Goal: Transaction & Acquisition: Download file/media

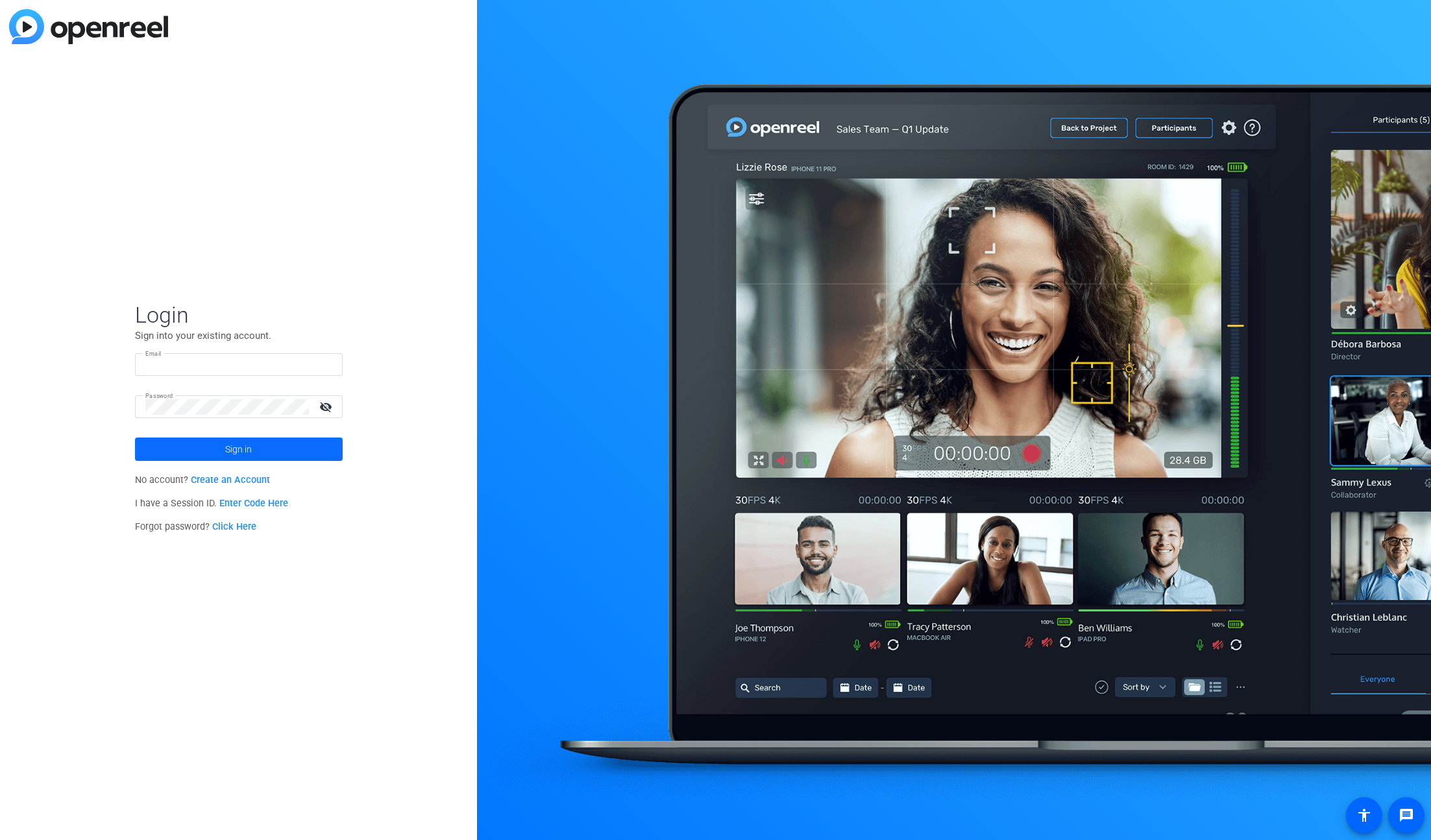
type input "[EMAIL_ADDRESS][DOMAIN_NAME]"
click at [302, 454] on span at bounding box center [238, 449] width 208 height 31
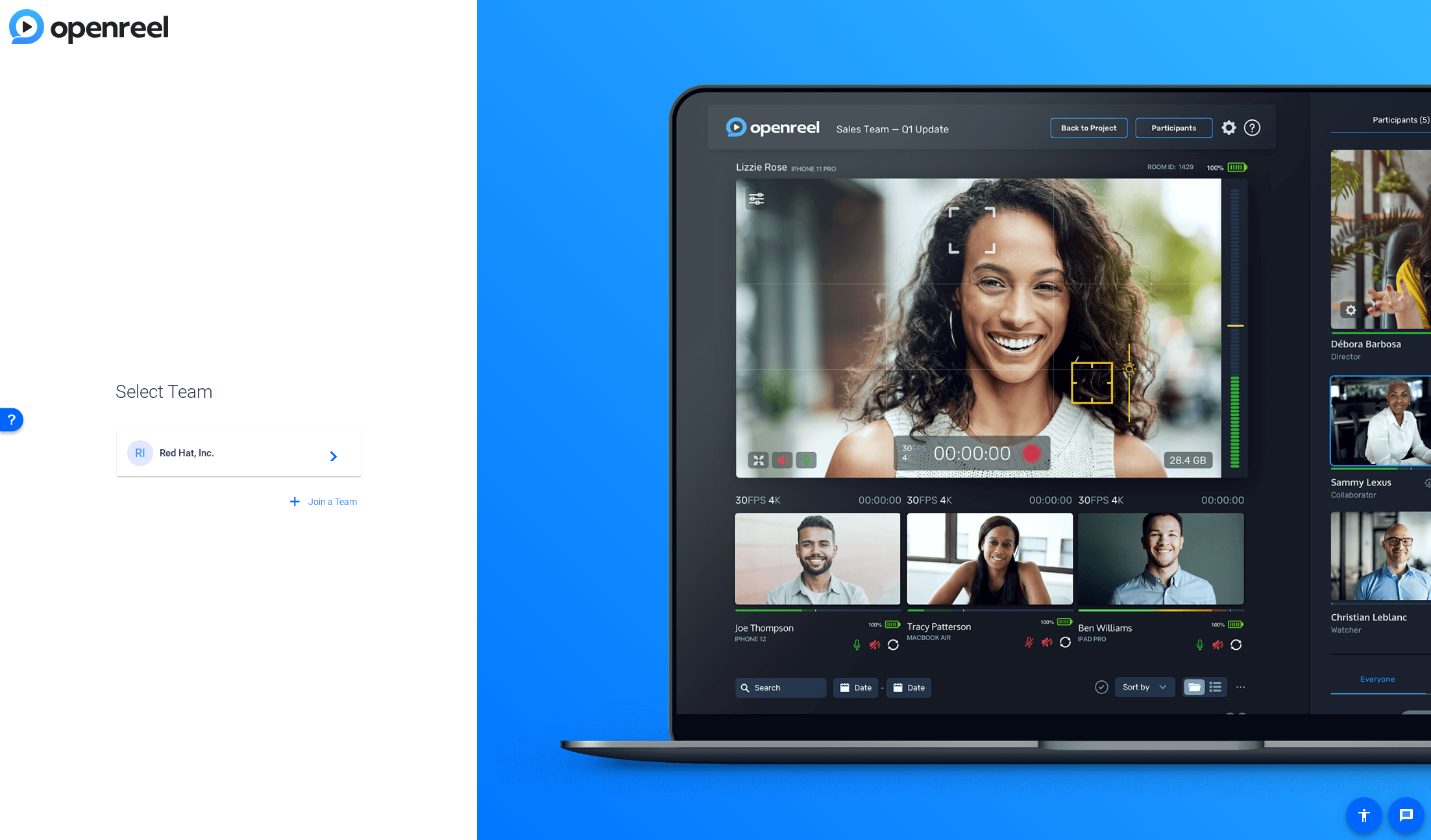
click at [300, 457] on span "Red Hat, Inc." at bounding box center [241, 452] width 162 height 11
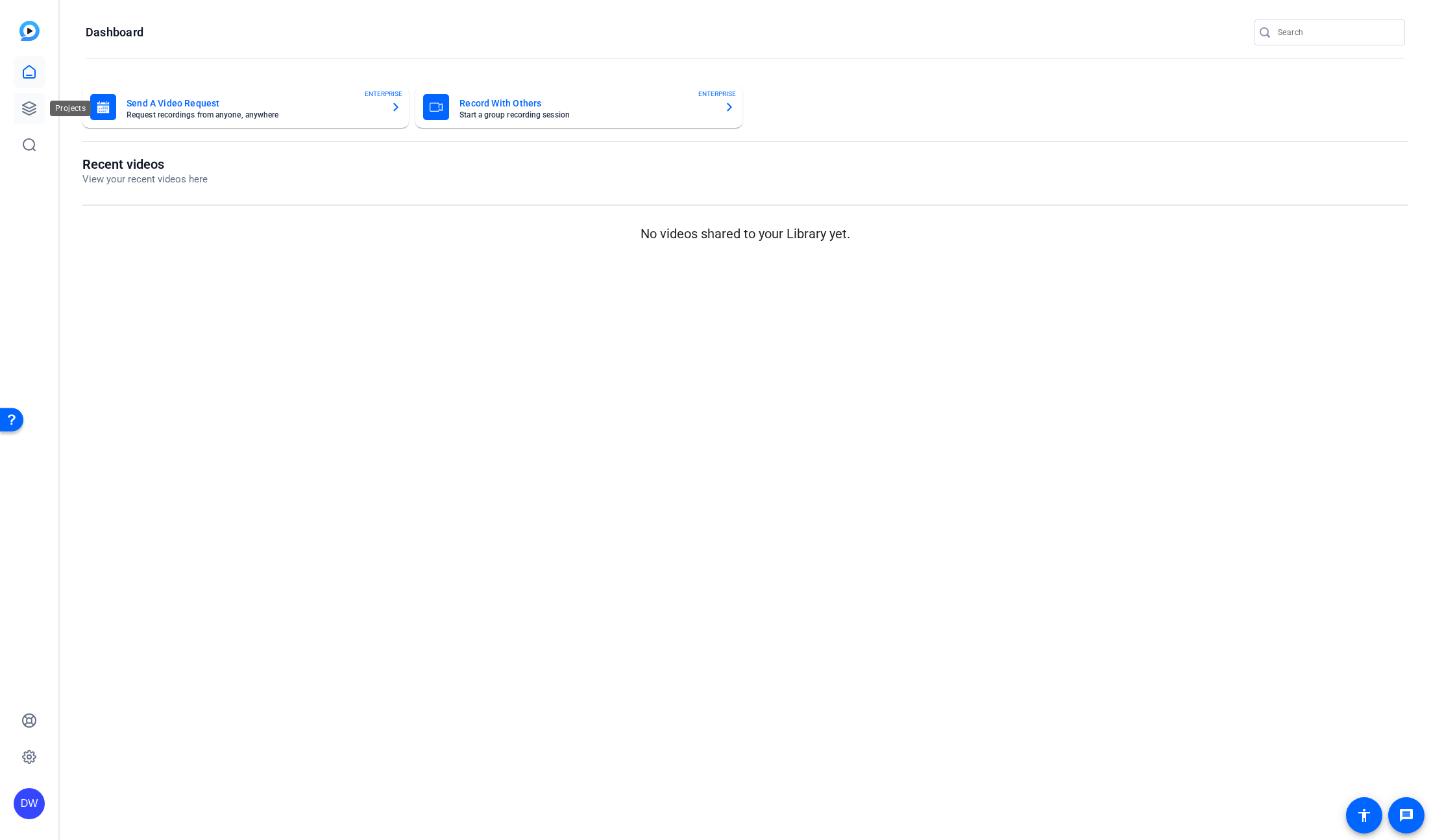
click at [28, 107] on icon at bounding box center [29, 108] width 15 height 15
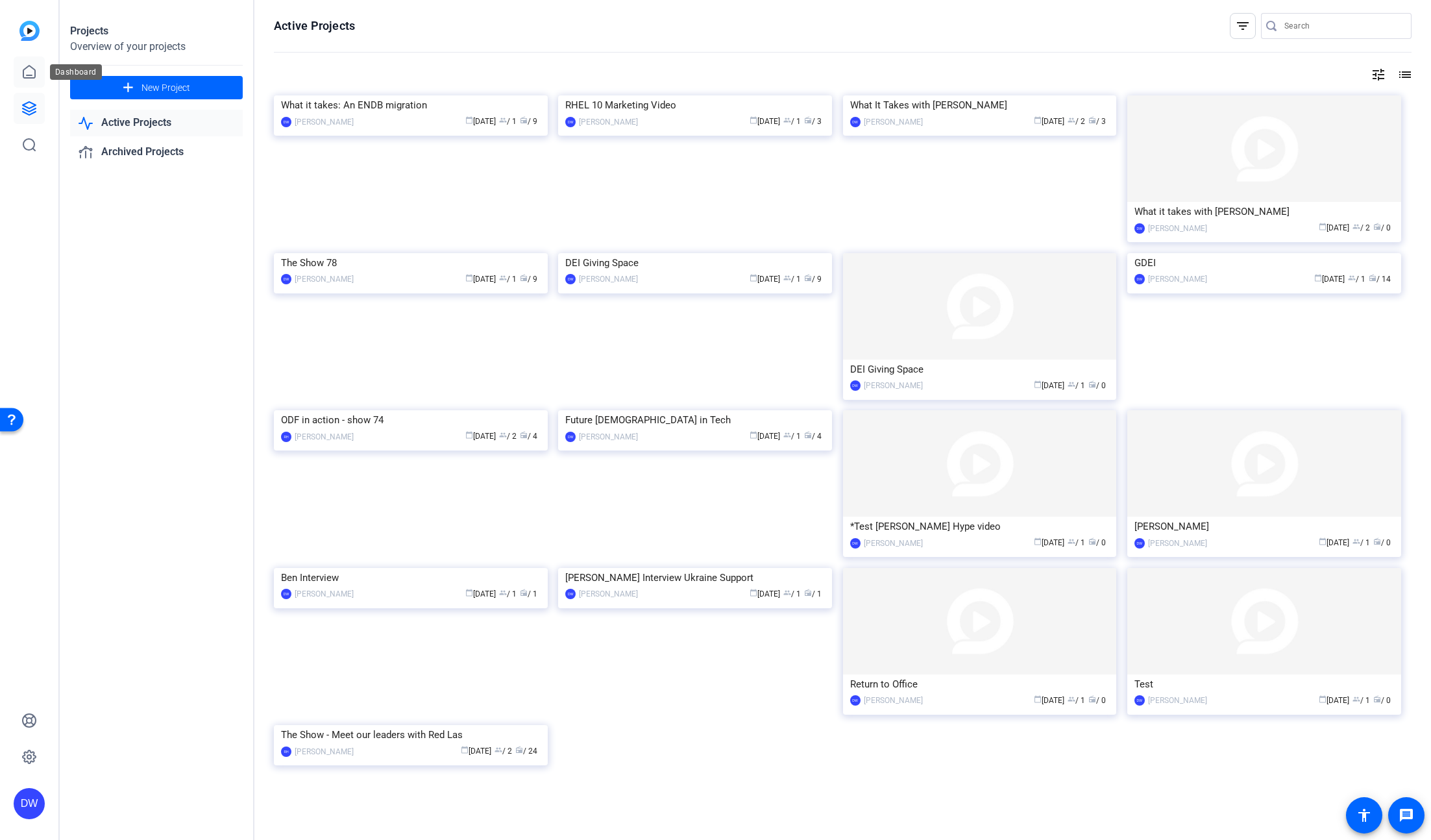
click at [25, 69] on icon at bounding box center [28, 72] width 11 height 12
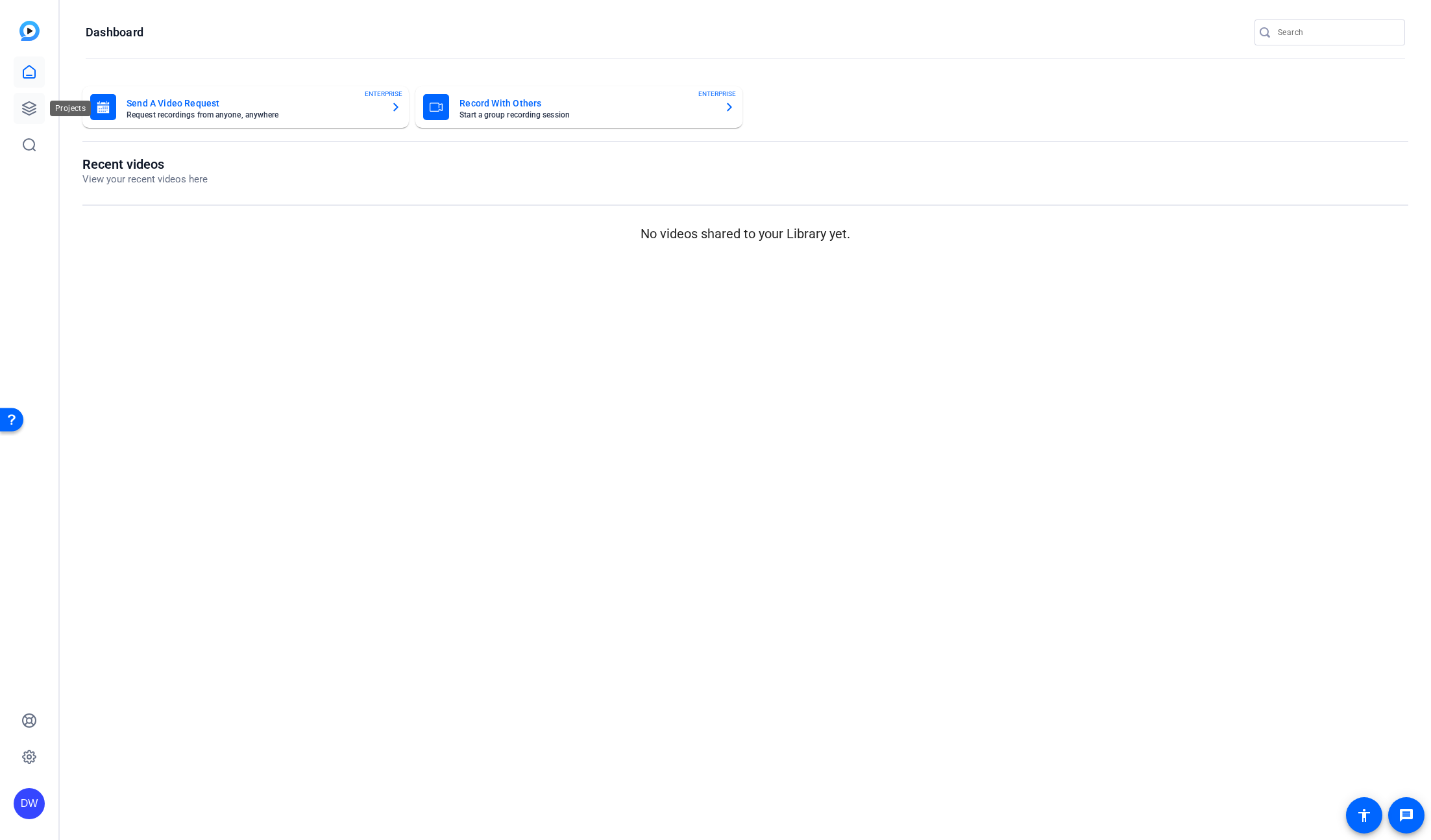
click at [31, 109] on icon at bounding box center [29, 108] width 15 height 15
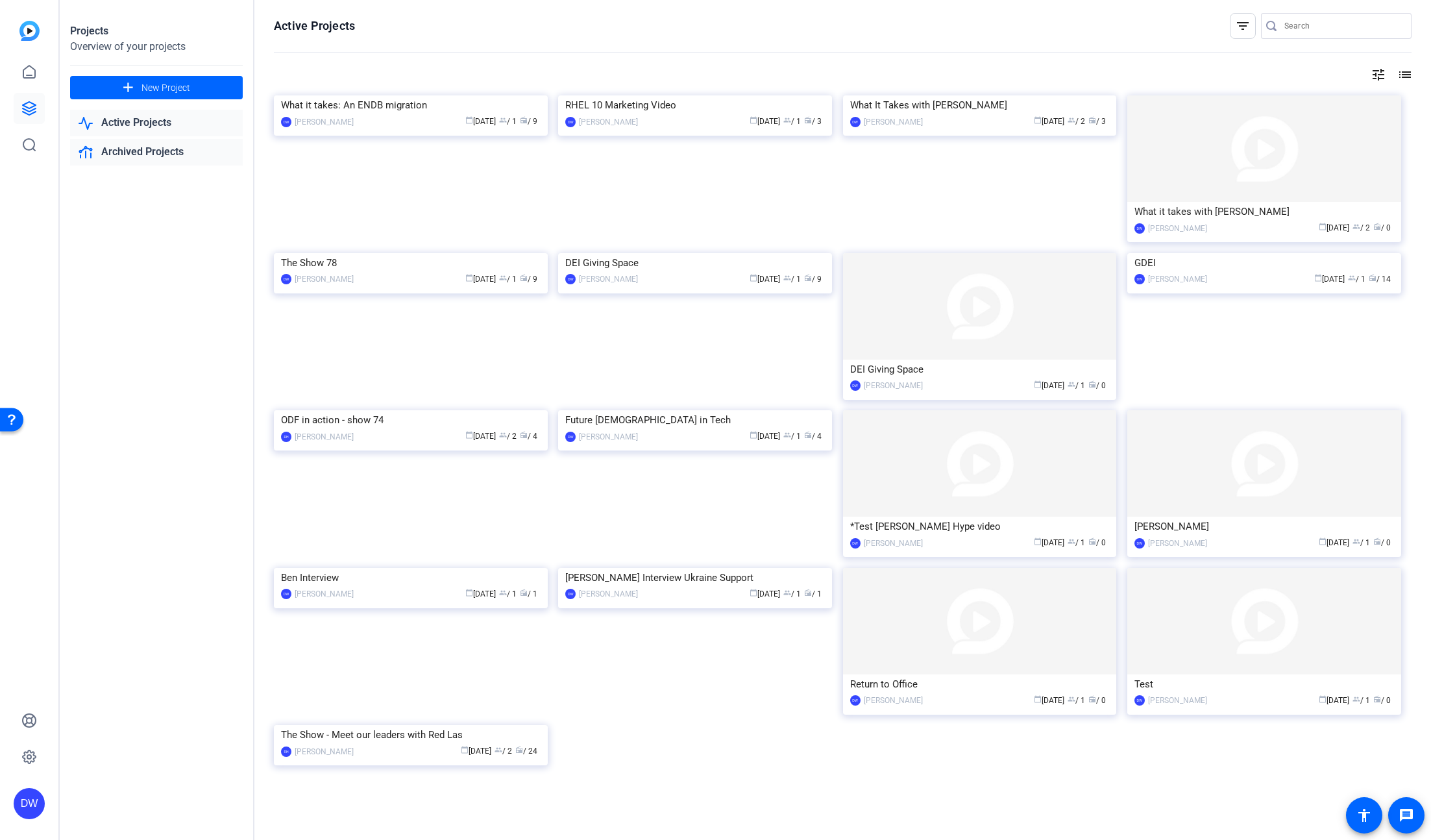
click at [146, 153] on link "Archived Projects" at bounding box center [156, 152] width 172 height 27
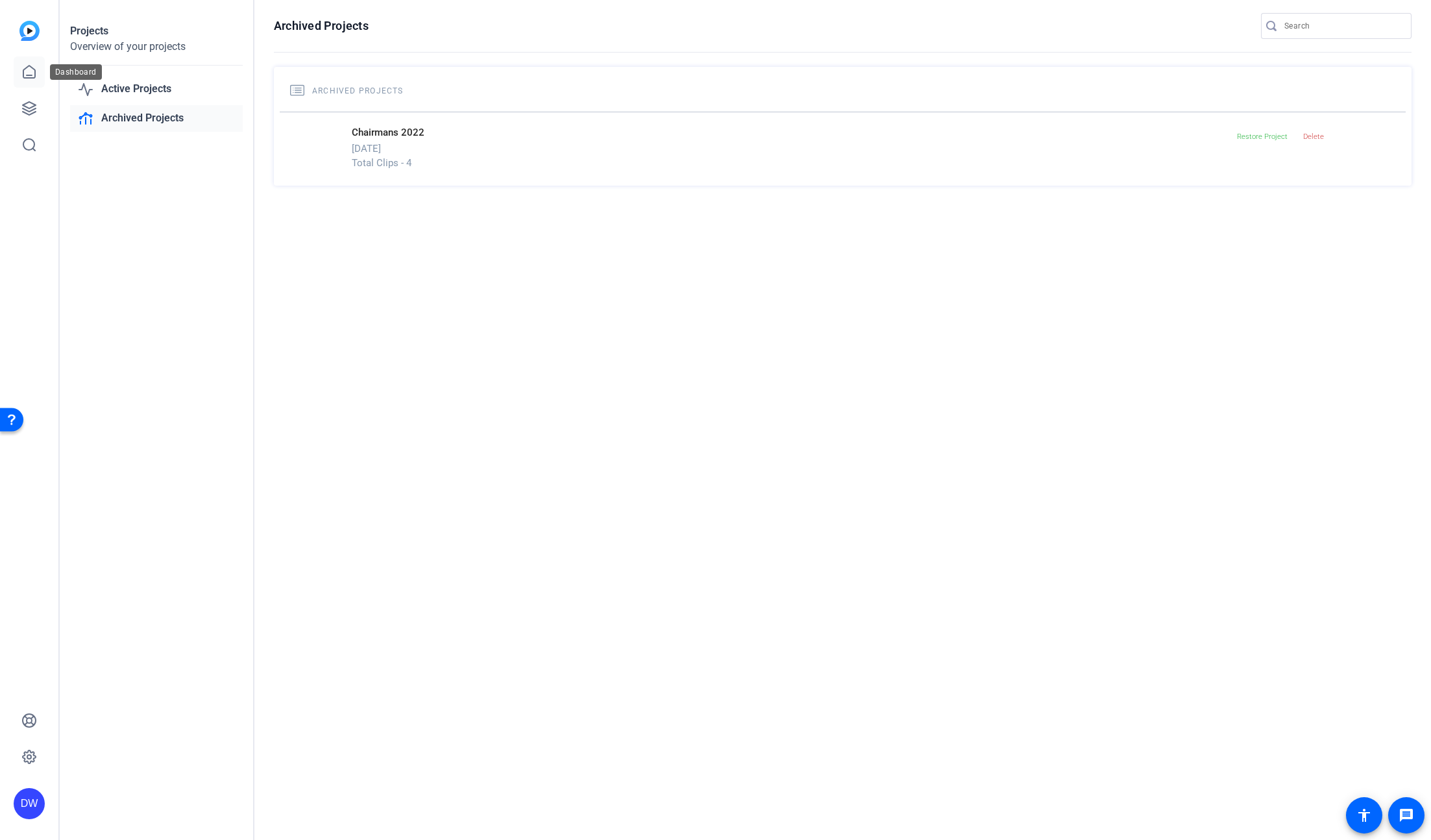
click at [32, 71] on icon at bounding box center [29, 72] width 15 height 15
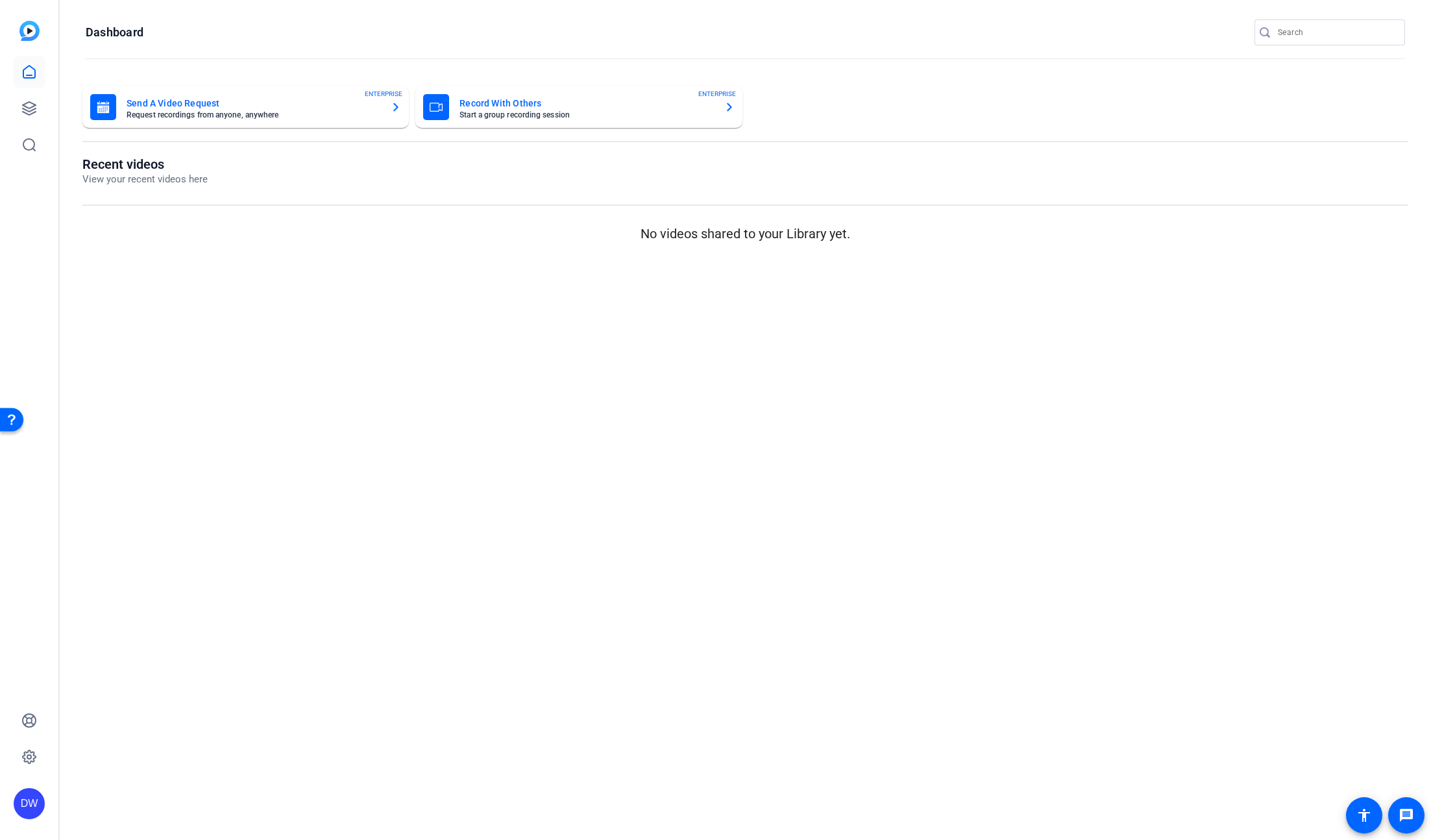
click at [1321, 37] on input "Search" at bounding box center [1336, 32] width 117 height 15
type input "OPL"
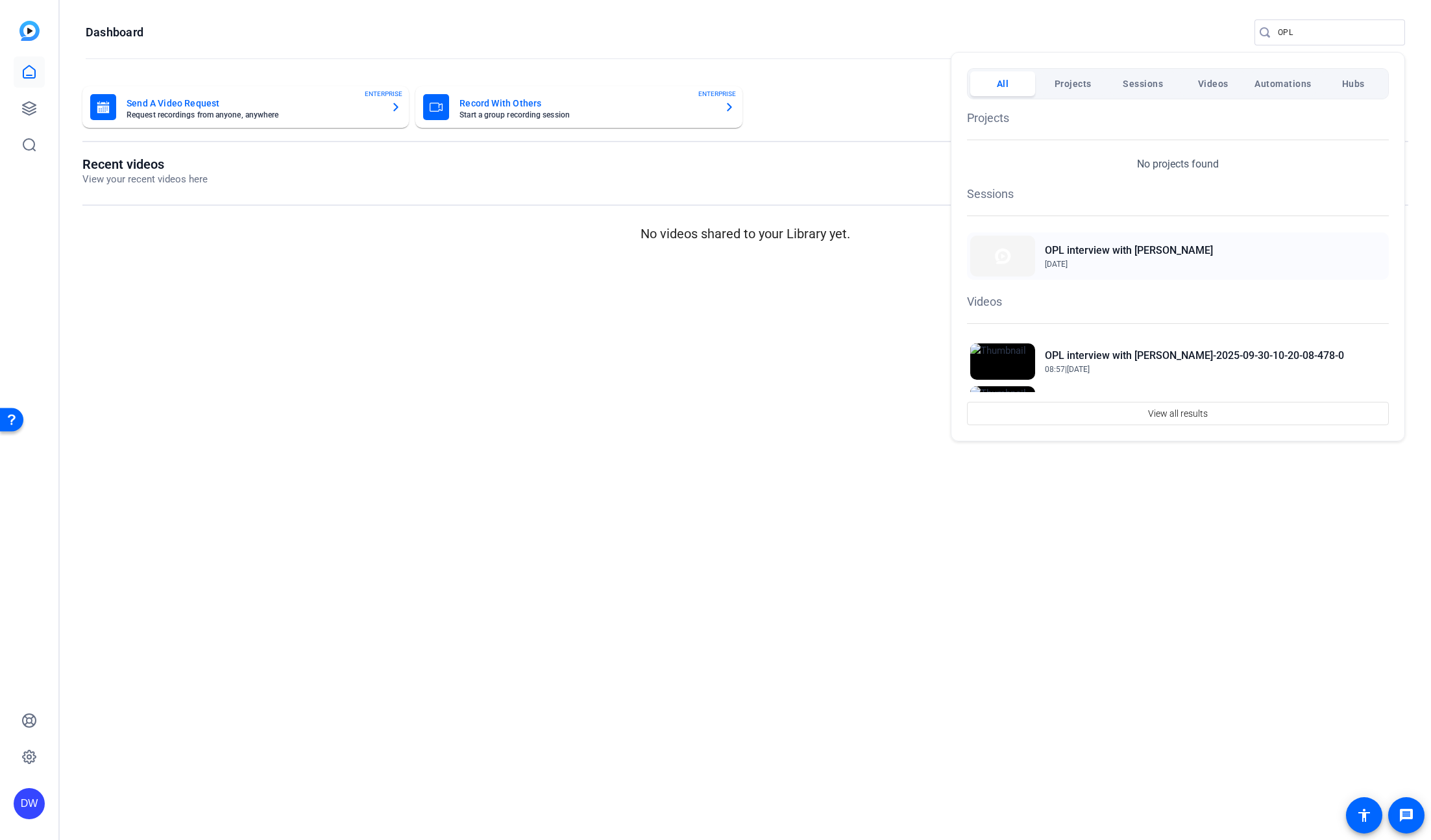
click at [1209, 257] on div "OPL interview with [PERSON_NAME] [DATE]" at bounding box center [1177, 256] width 422 height 48
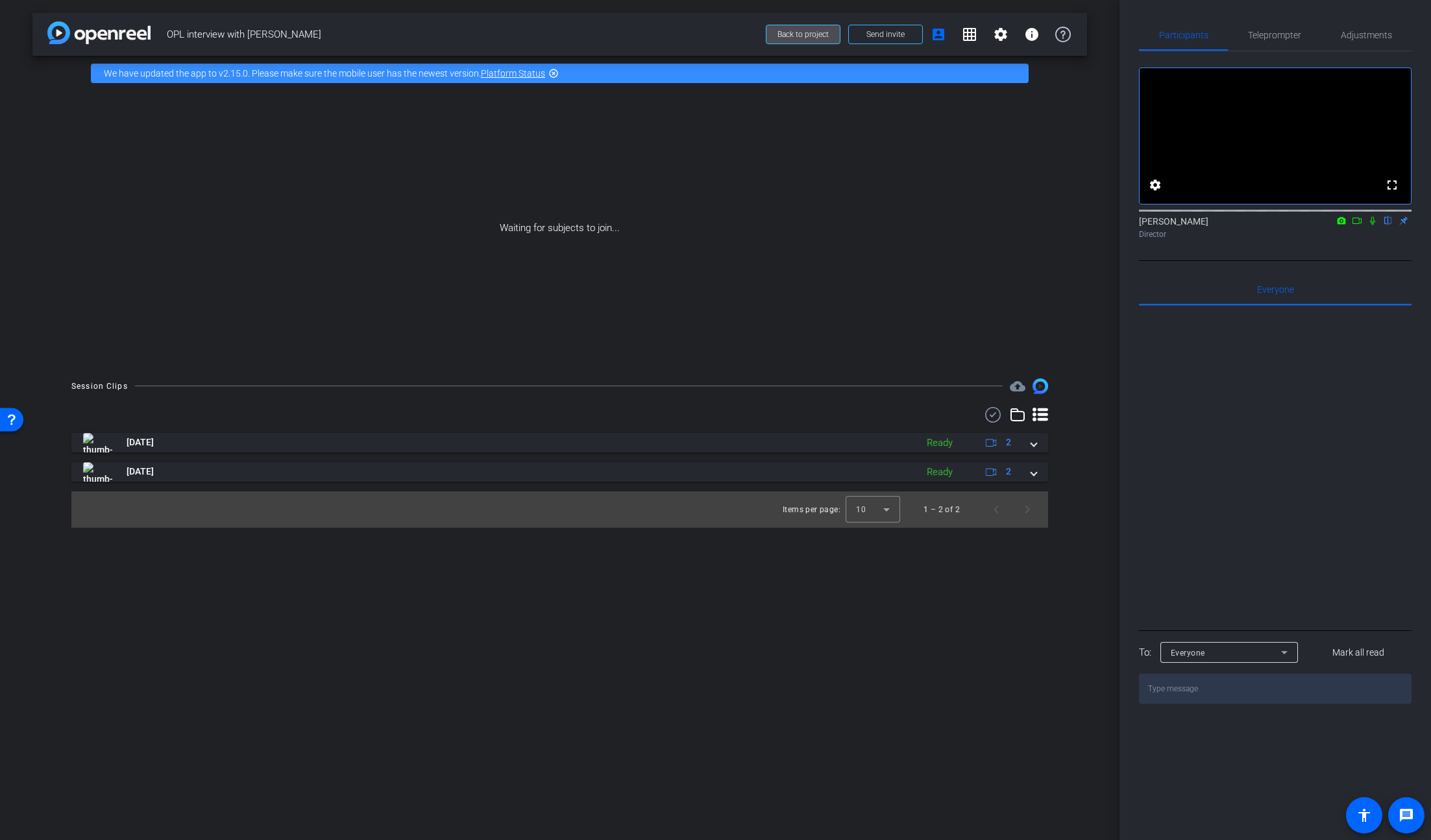
click at [795, 25] on span at bounding box center [803, 34] width 74 height 31
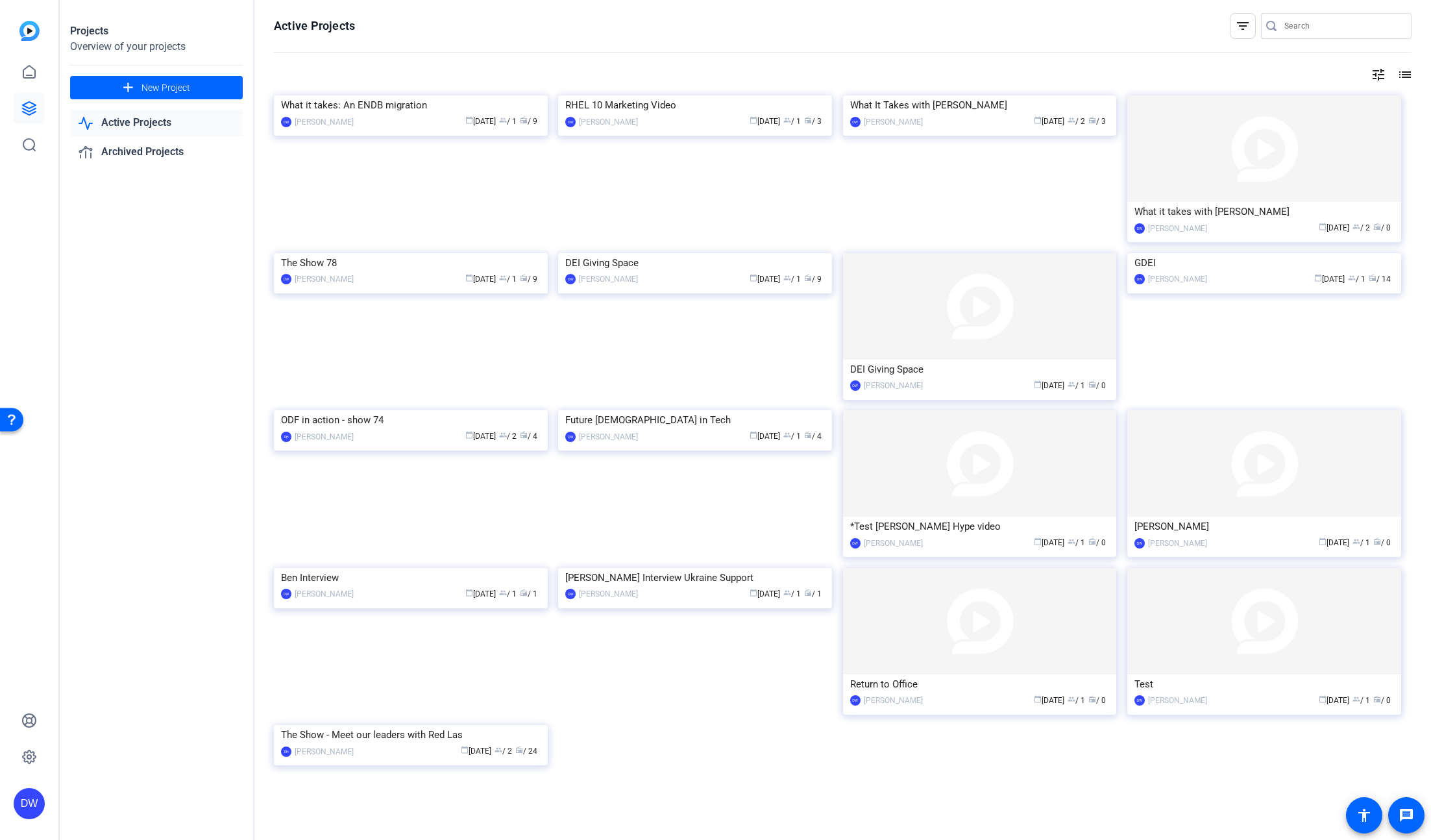
click at [1344, 26] on input "Search" at bounding box center [1342, 26] width 117 height 15
type input "OPL"
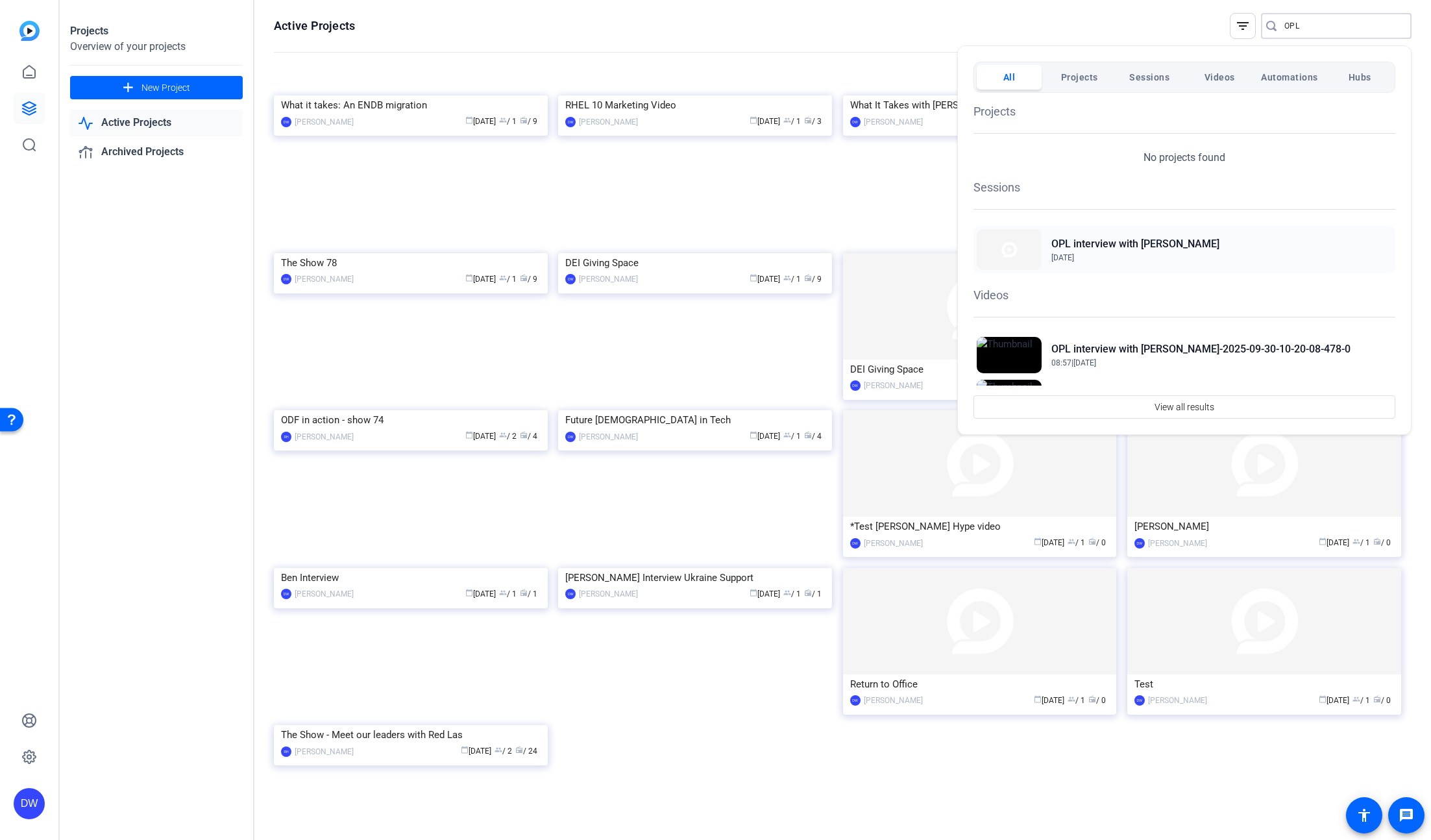
click at [1186, 243] on div "OPL interview with [PERSON_NAME] [DATE]" at bounding box center [1184, 250] width 422 height 48
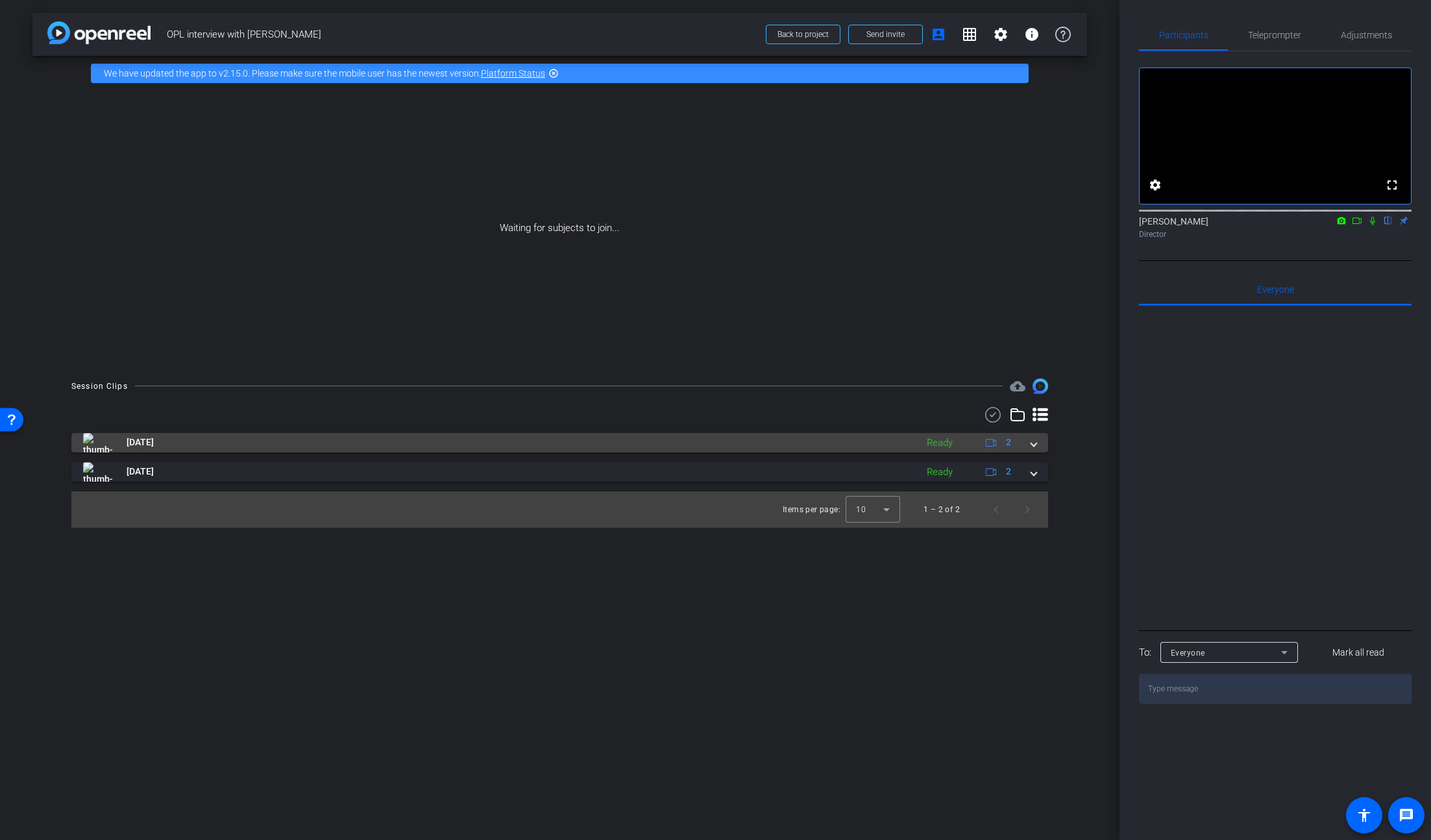
click at [1029, 440] on div "Sep 30, 2025 Ready 2" at bounding box center [556, 442] width 948 height 19
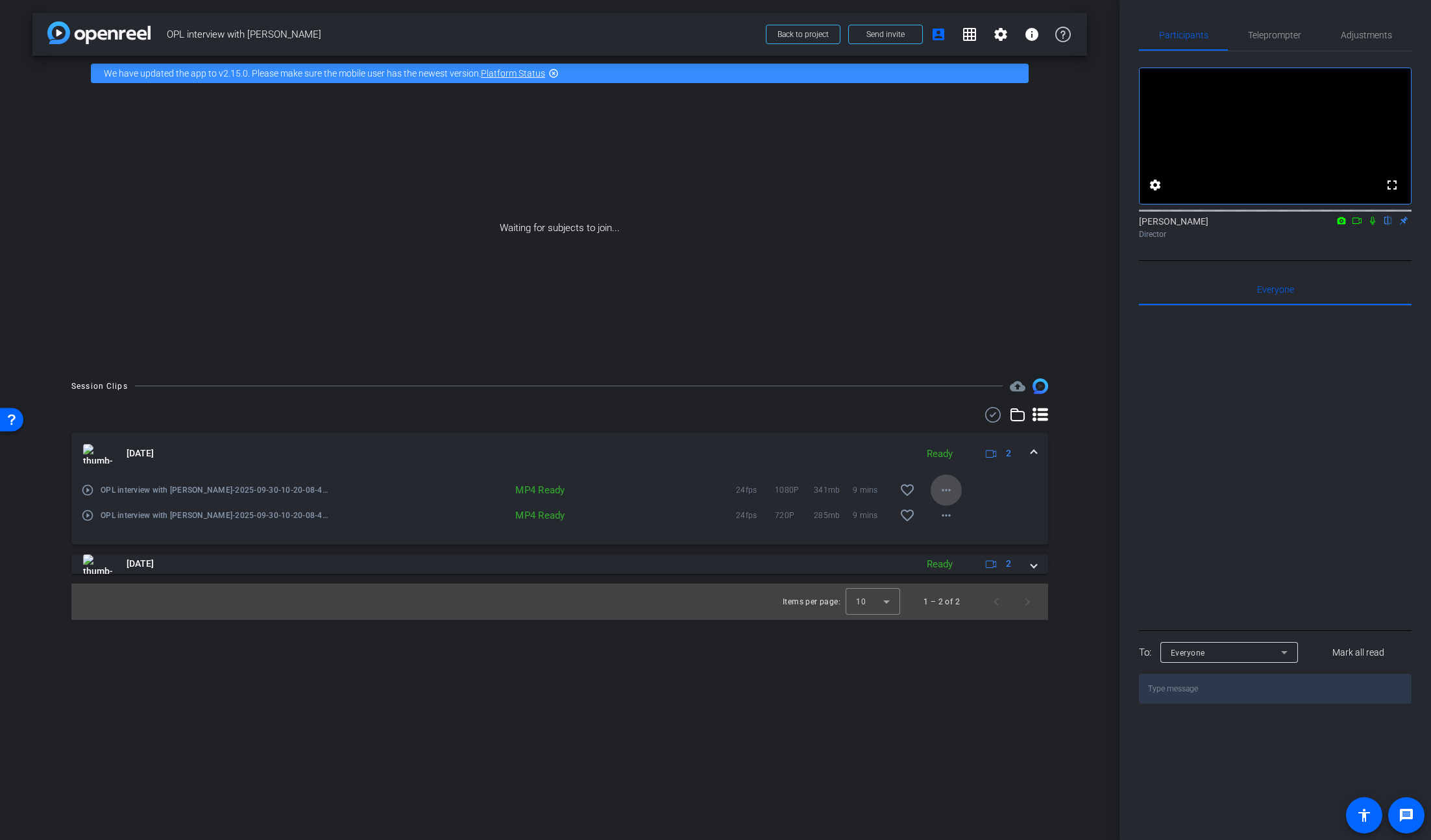
click at [941, 488] on mat-icon "more_horiz" at bounding box center [946, 490] width 15 height 15
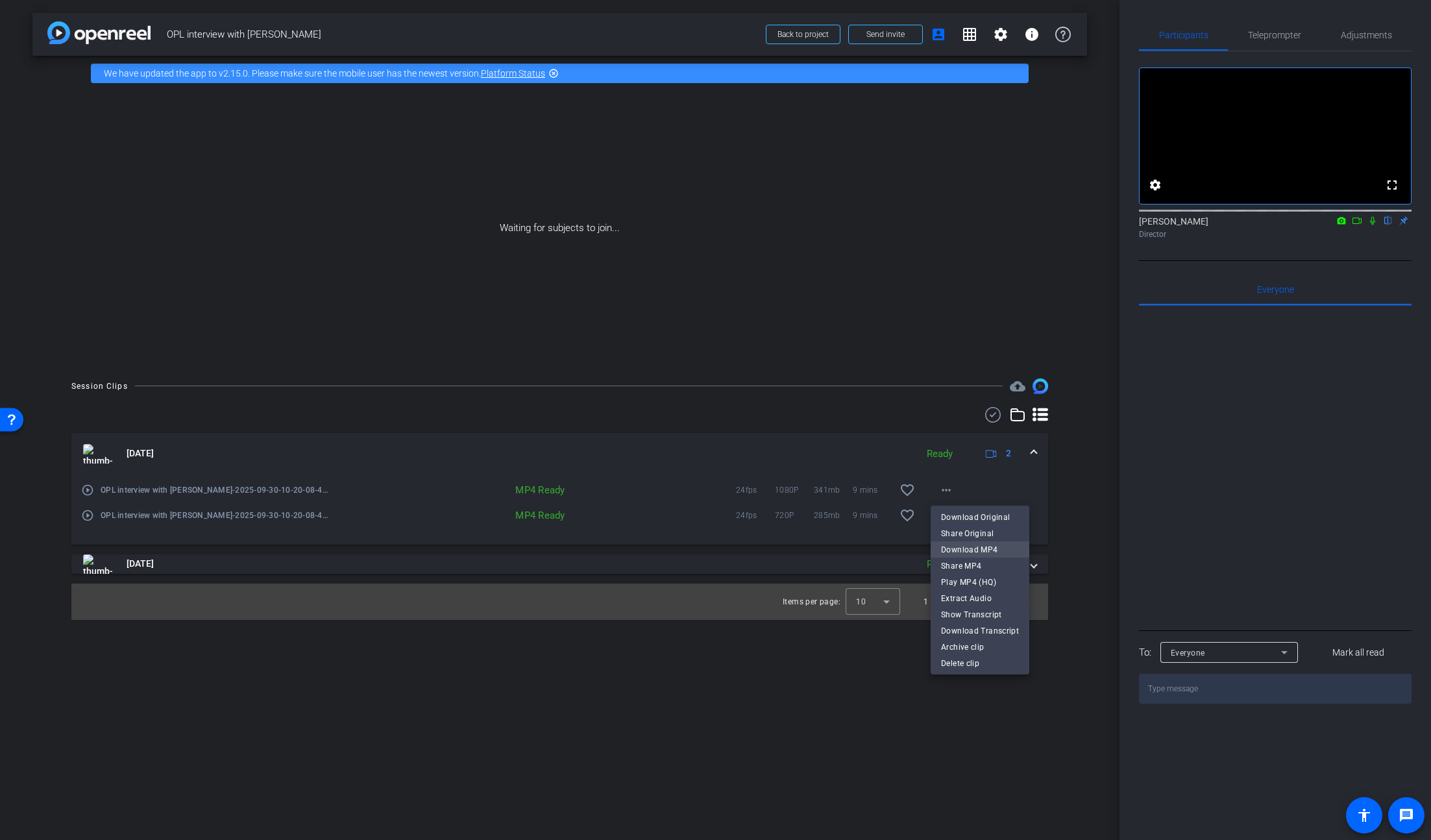
click at [990, 544] on span "Download MP4" at bounding box center [980, 550] width 78 height 15
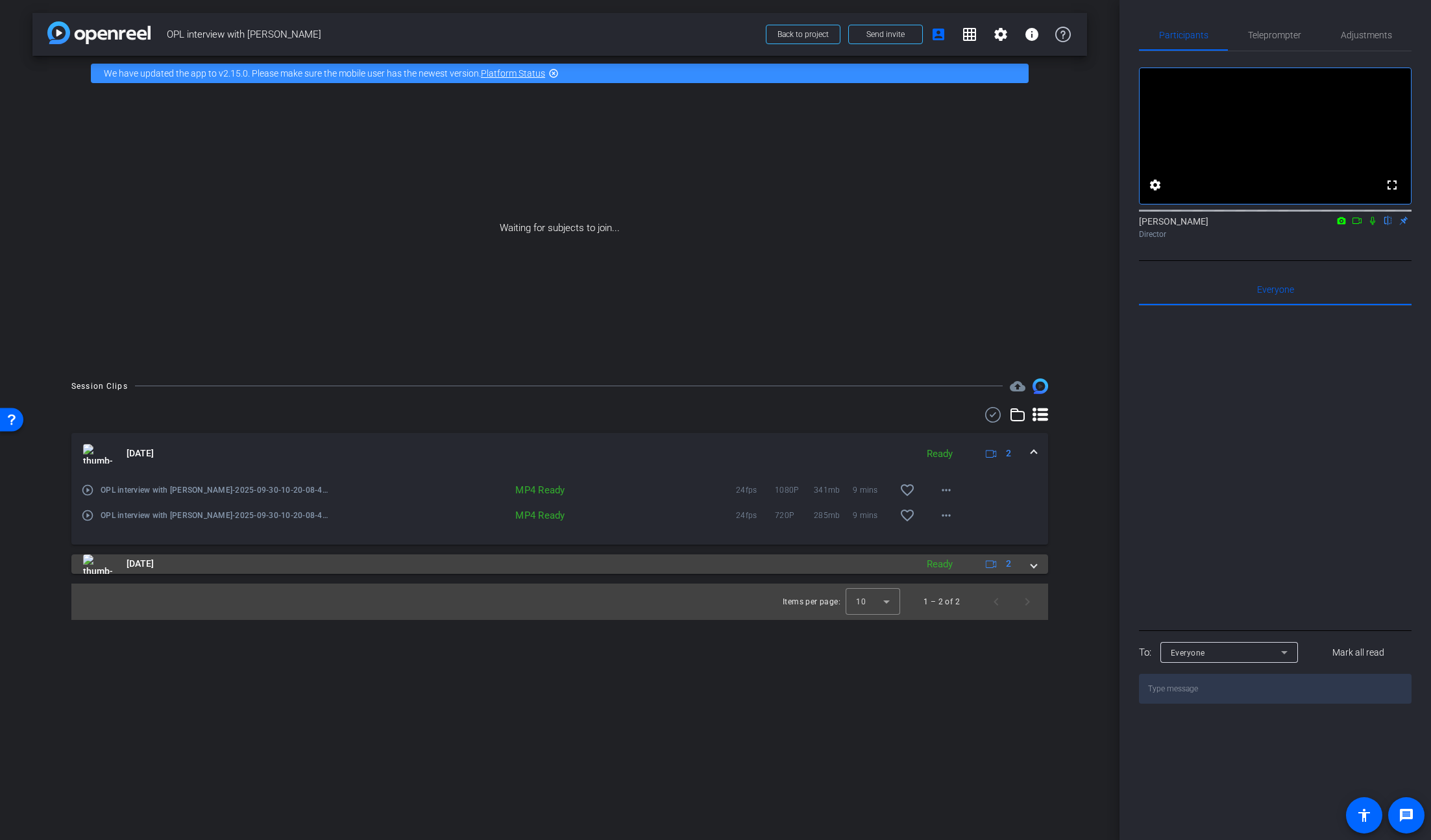
click at [1033, 563] on span at bounding box center [1033, 563] width 5 height 14
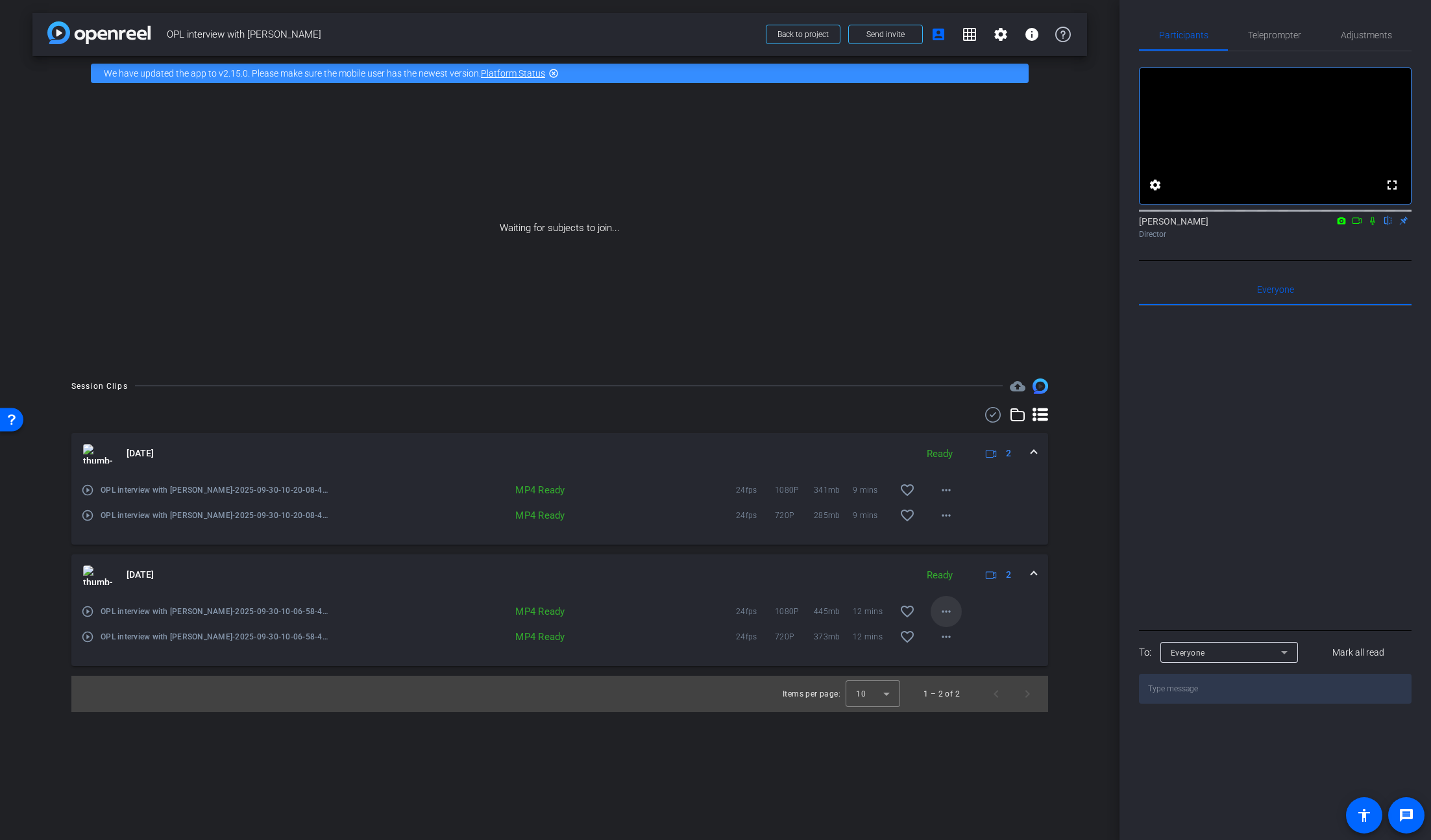
click at [947, 609] on mat-icon "more_horiz" at bounding box center [946, 611] width 15 height 15
click at [990, 668] on span "Download MP4" at bounding box center [980, 671] width 78 height 15
click at [789, 36] on span "Back to project" at bounding box center [802, 34] width 51 height 9
